Goal: Information Seeking & Learning: Learn about a topic

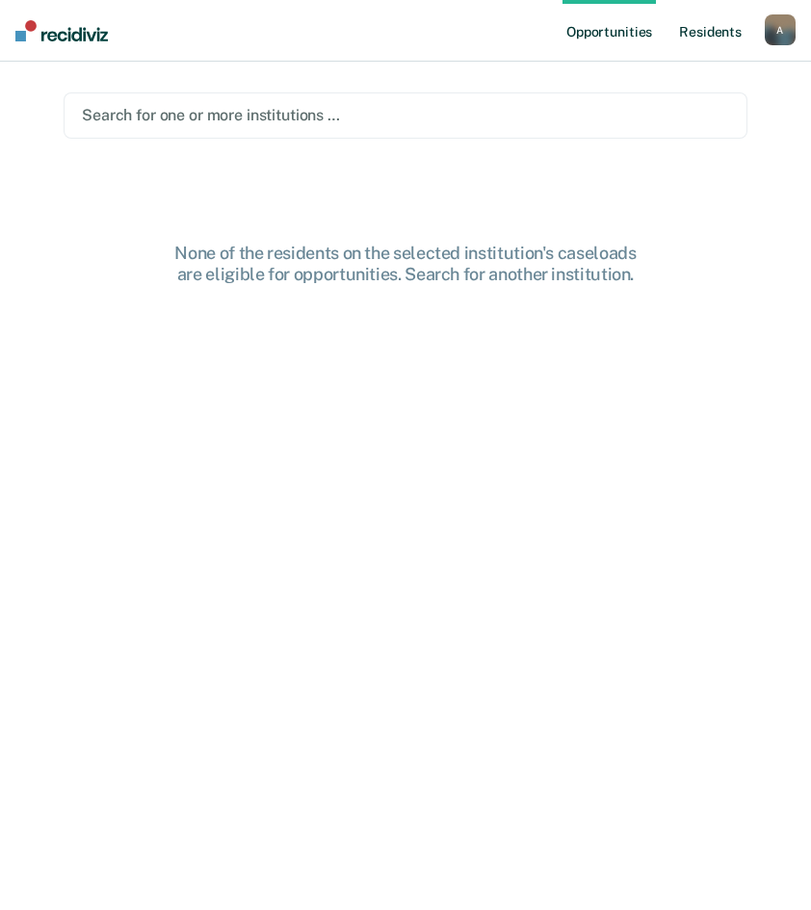
click at [691, 26] on link "Resident s" at bounding box center [710, 31] width 70 height 62
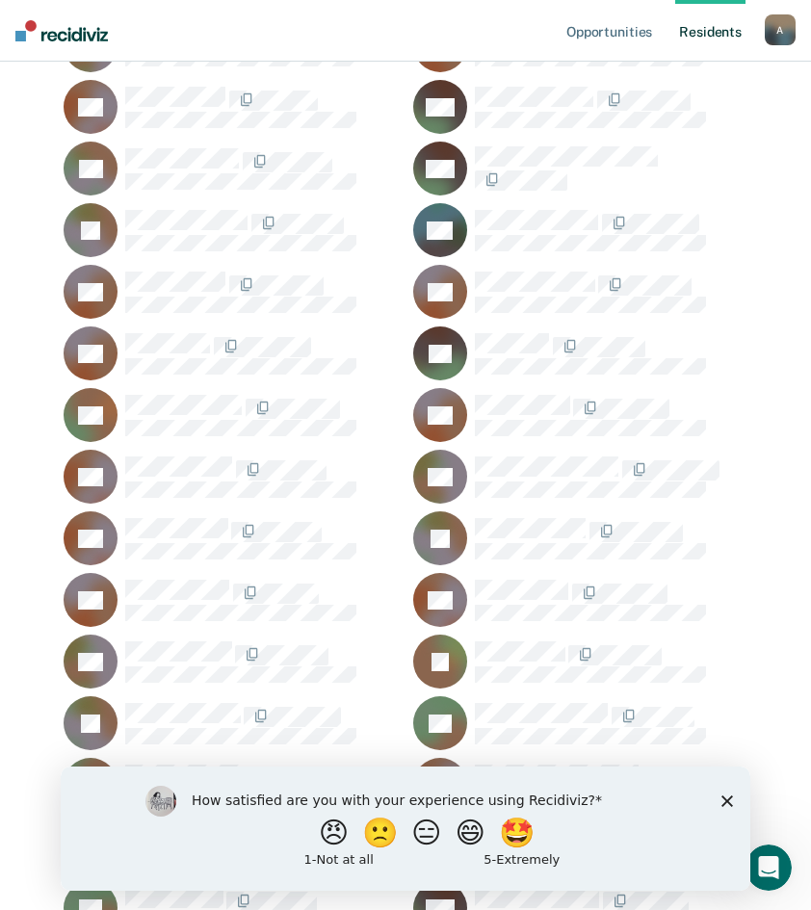
scroll to position [10737, 0]
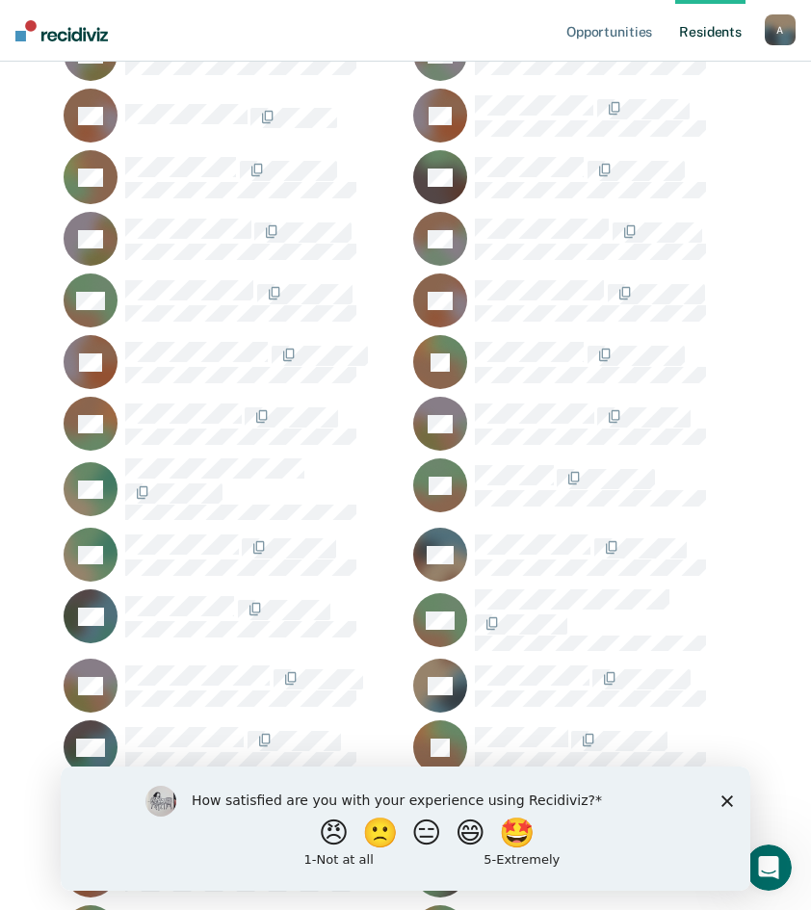
click at [721, 799] on icon "Close survey" at bounding box center [727, 801] width 12 height 12
click at [713, 799] on div "How satisfied are you with your experience using Recidiviz? 😠 🙁 😑 😄 🤩 1 - Not a…" at bounding box center [406, 828] width 690 height 124
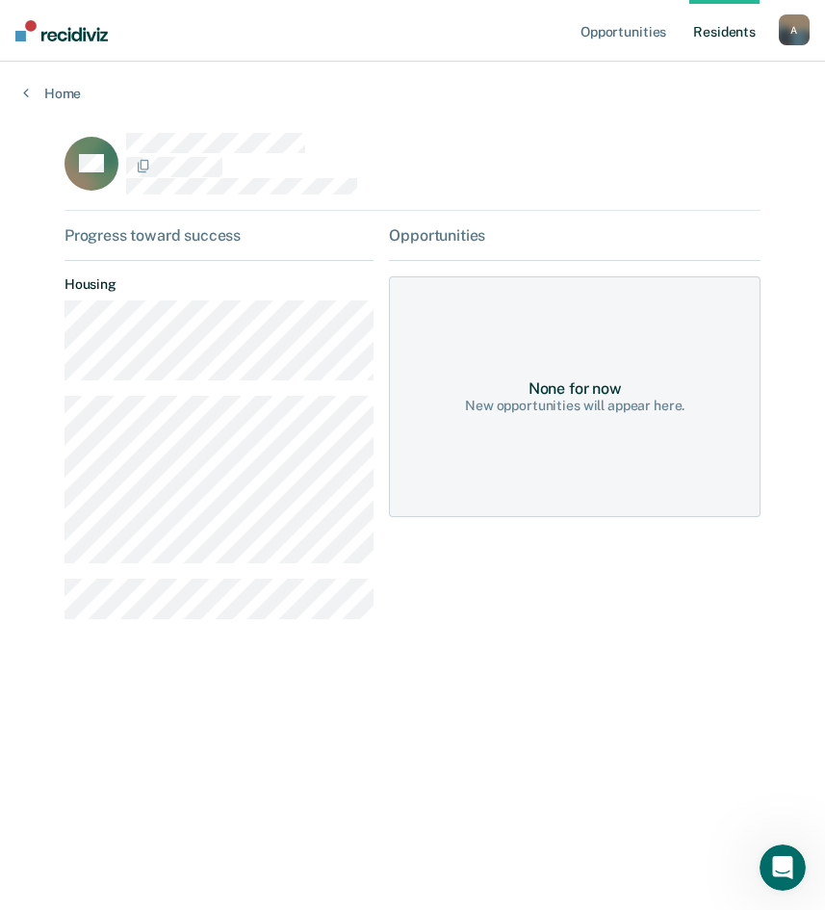
click at [45, 546] on main "AC Progress toward success Housing Opportunities None for now New opportunities…" at bounding box center [412, 503] width 743 height 802
drag, startPoint x: 45, startPoint y: 546, endPoint x: 118, endPoint y: 569, distance: 76.8
click at [118, 569] on div "Progress toward success Housing" at bounding box center [219, 430] width 309 height 408
click at [61, 590] on main "AC Progress toward success Housing Opportunities None for now New opportunities…" at bounding box center [412, 503] width 743 height 802
click at [321, 267] on div "Progress toward success Housing" at bounding box center [219, 430] width 309 height 408
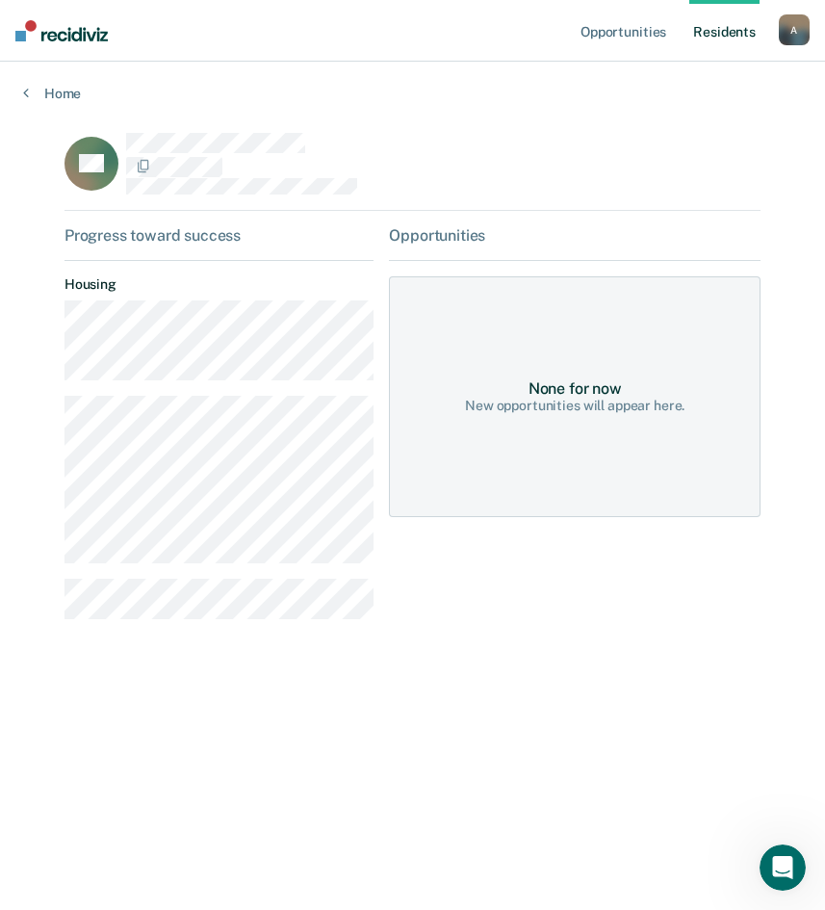
click at [676, 665] on main "AC Progress toward success Housing Opportunities None for now New opportunities…" at bounding box center [412, 503] width 743 height 802
click at [39, 92] on link "Home" at bounding box center [412, 93] width 779 height 17
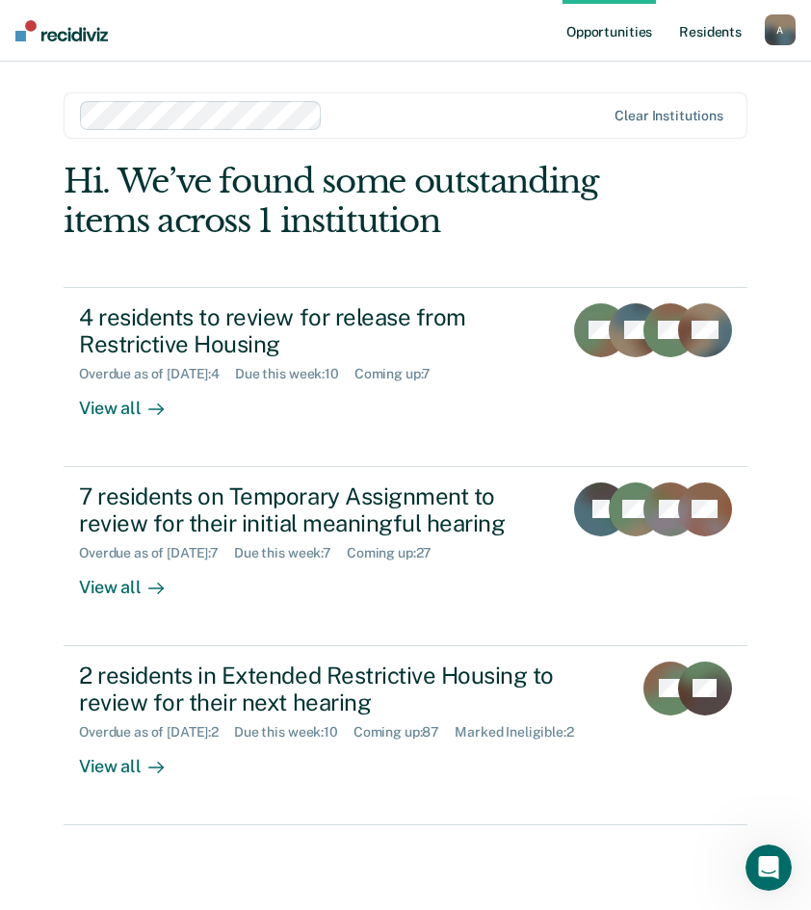
click at [713, 40] on link "Resident s" at bounding box center [710, 31] width 70 height 62
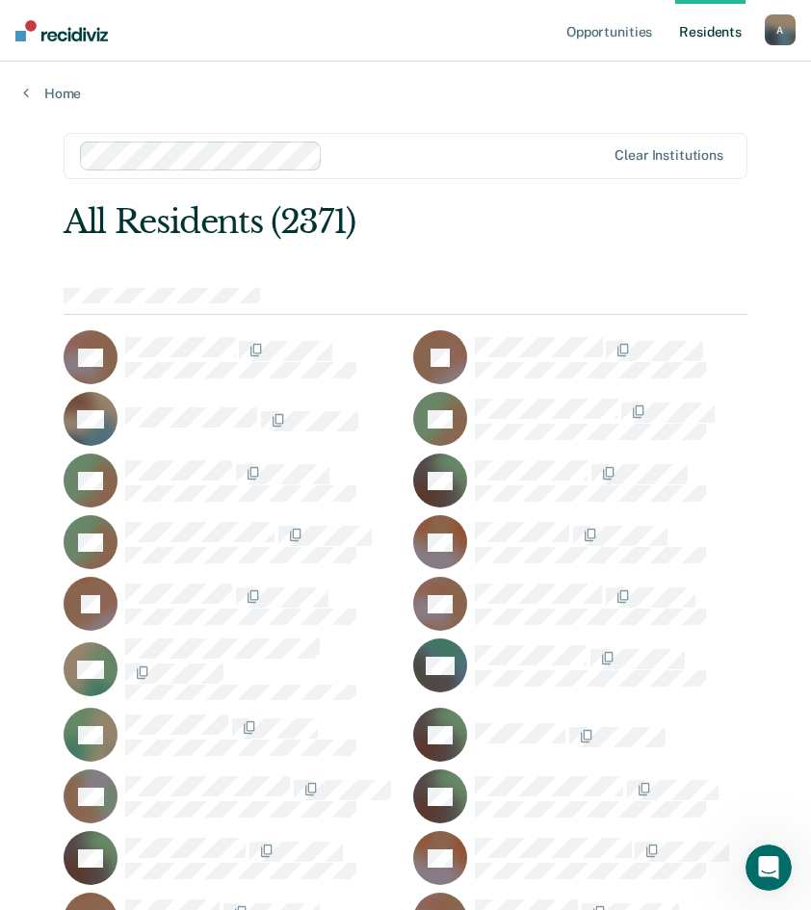
click at [498, 212] on div "All Residents (2371)" at bounding box center [337, 221] width 547 height 39
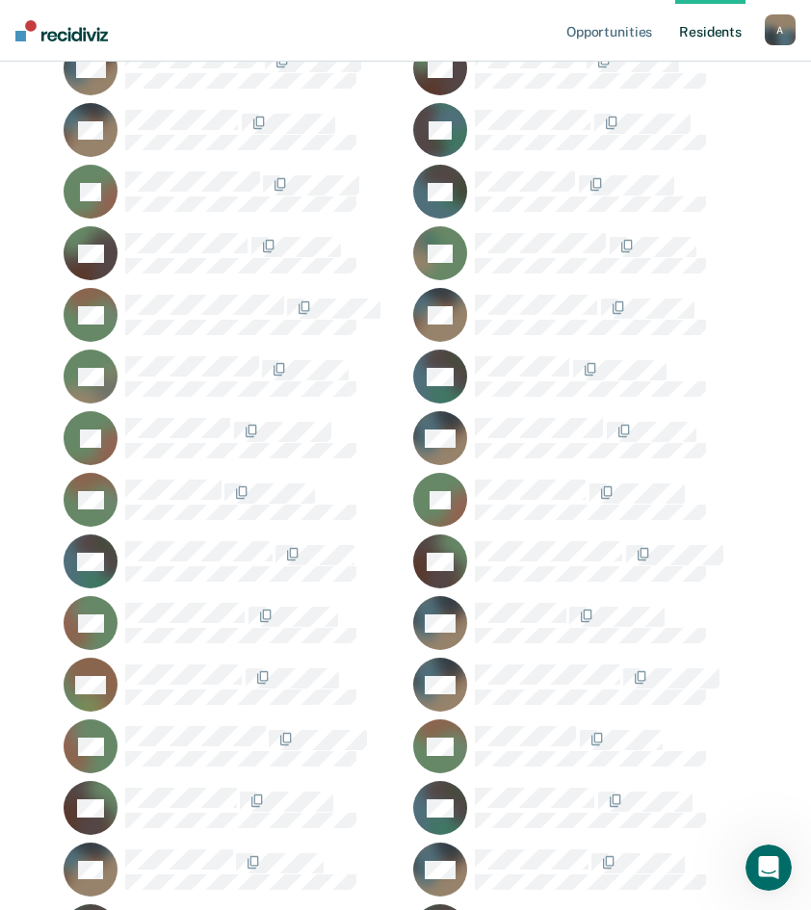
scroll to position [7478, 0]
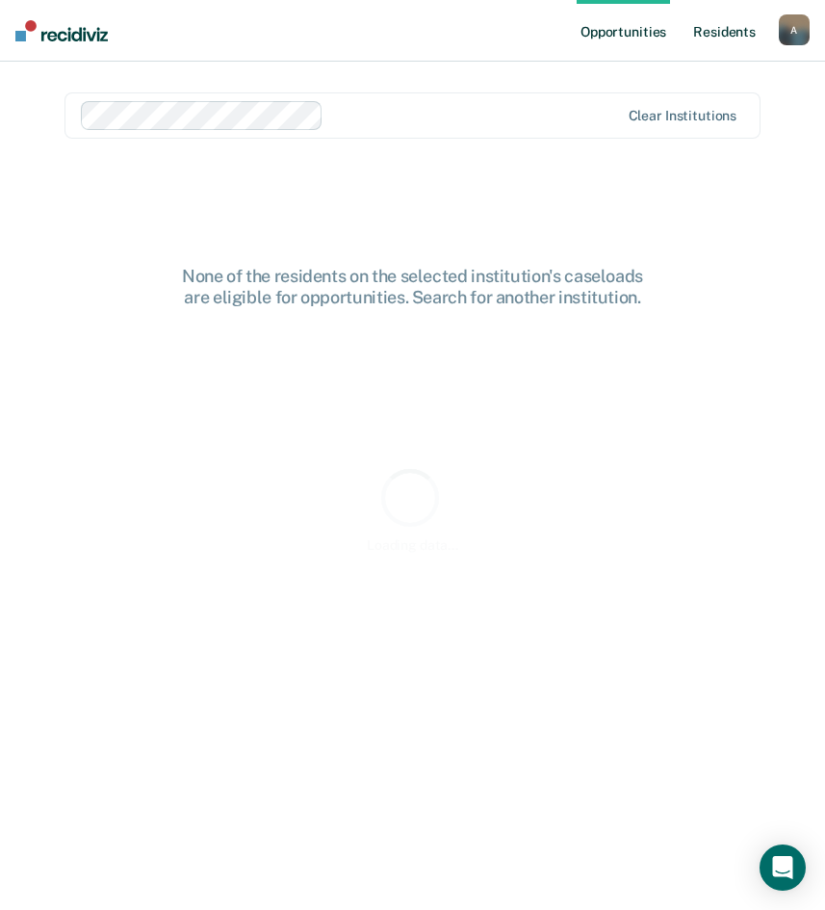
click at [722, 34] on link "Resident s" at bounding box center [725, 31] width 70 height 62
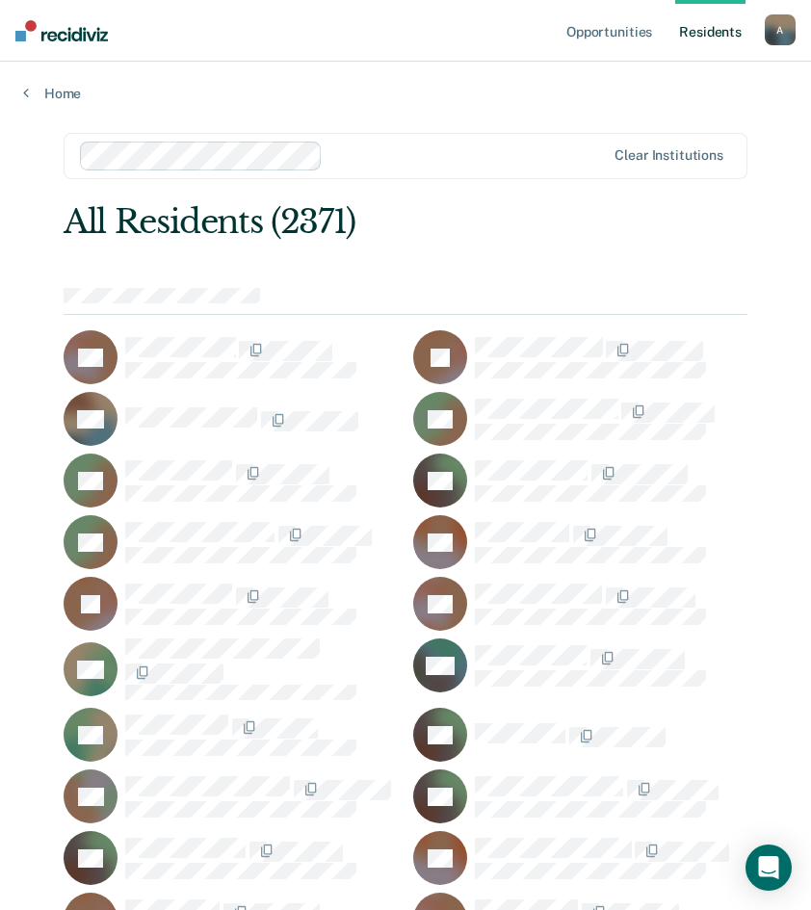
drag, startPoint x: 606, startPoint y: 286, endPoint x: 593, endPoint y: 287, distance: 12.6
